Goal: Use online tool/utility

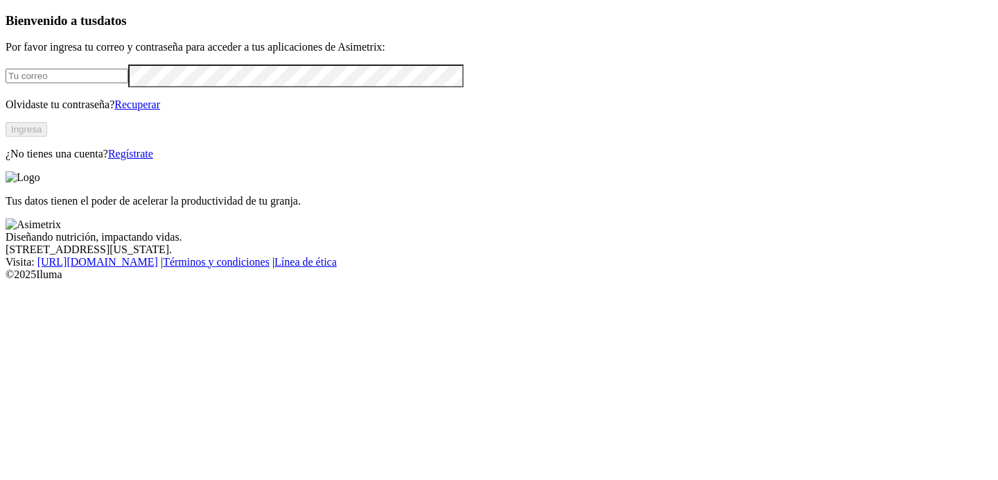
type input "[EMAIL_ADDRESS][PERSON_NAME][DOMAIN_NAME]"
click at [47, 137] on button "Ingresa" at bounding box center [27, 129] width 42 height 15
